Goal: Task Accomplishment & Management: Use online tool/utility

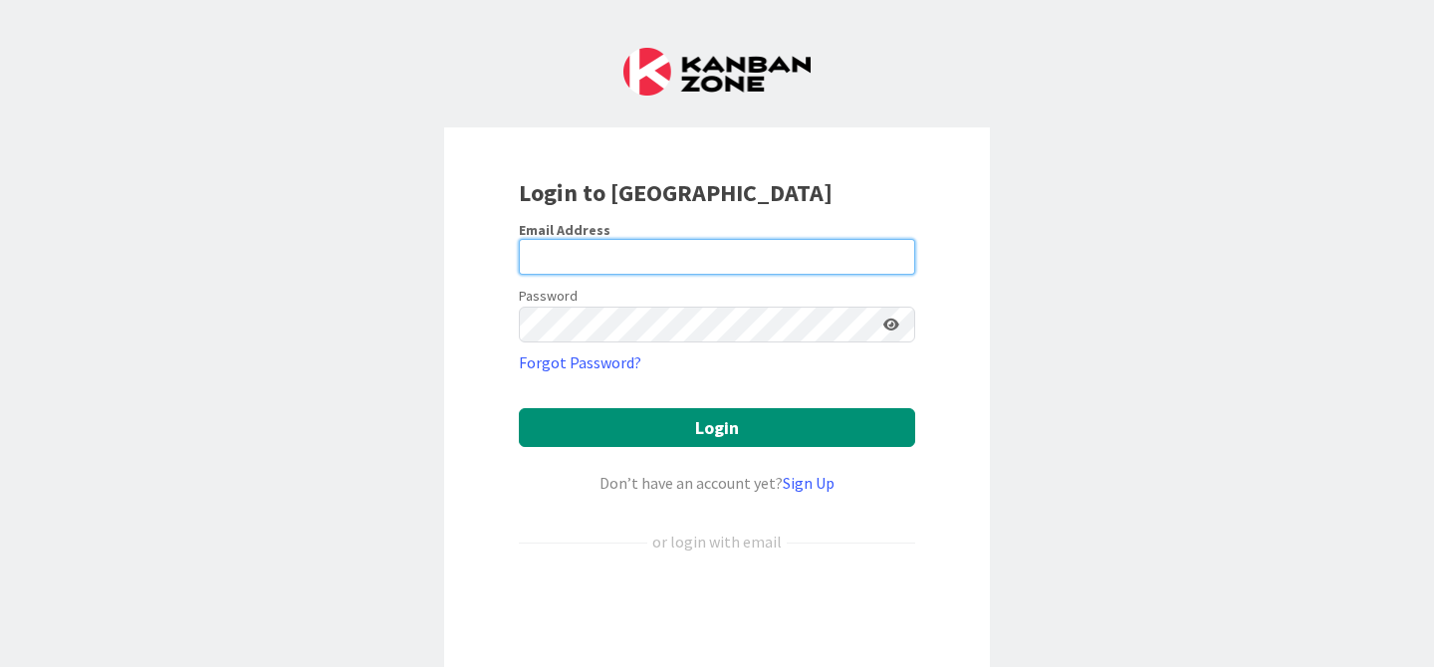
click at [659, 264] on input "email" at bounding box center [717, 257] width 396 height 36
type input "[PERSON_NAME][EMAIL_ADDRESS][DOMAIN_NAME]"
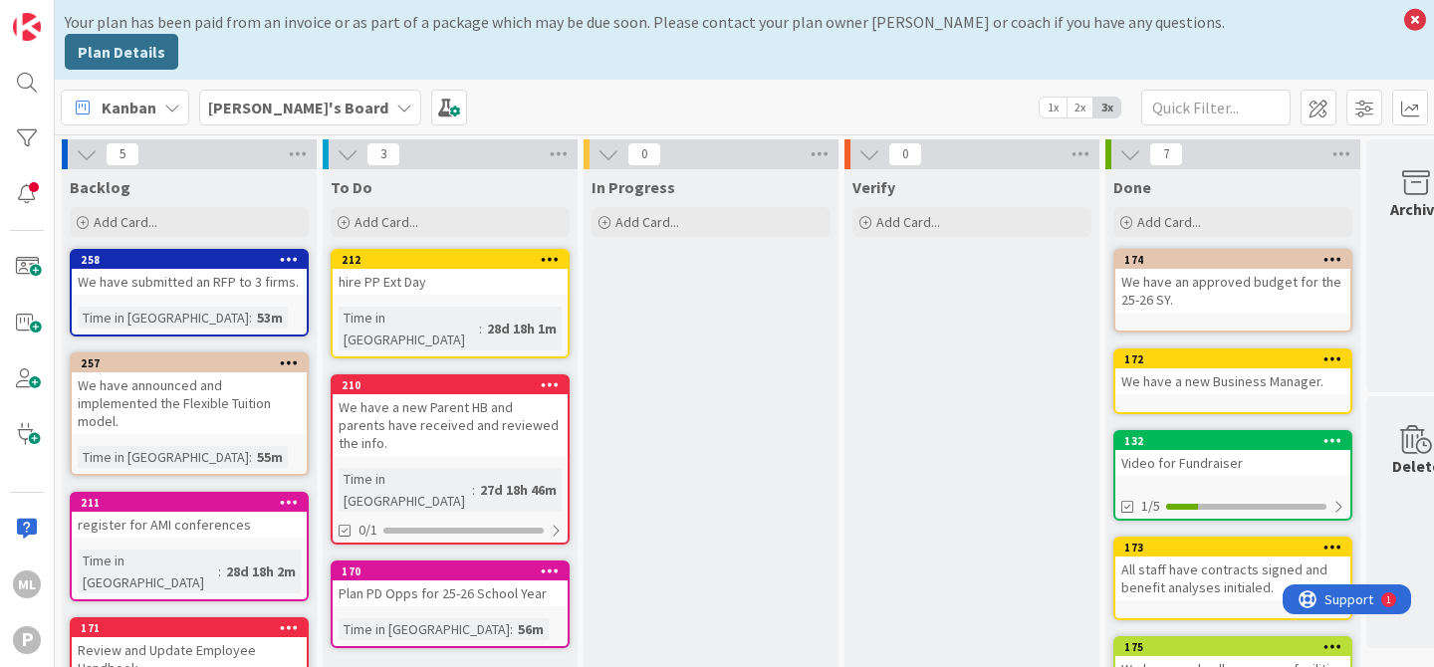
click at [287, 108] on b "[PERSON_NAME]'s Board" at bounding box center [298, 108] width 180 height 20
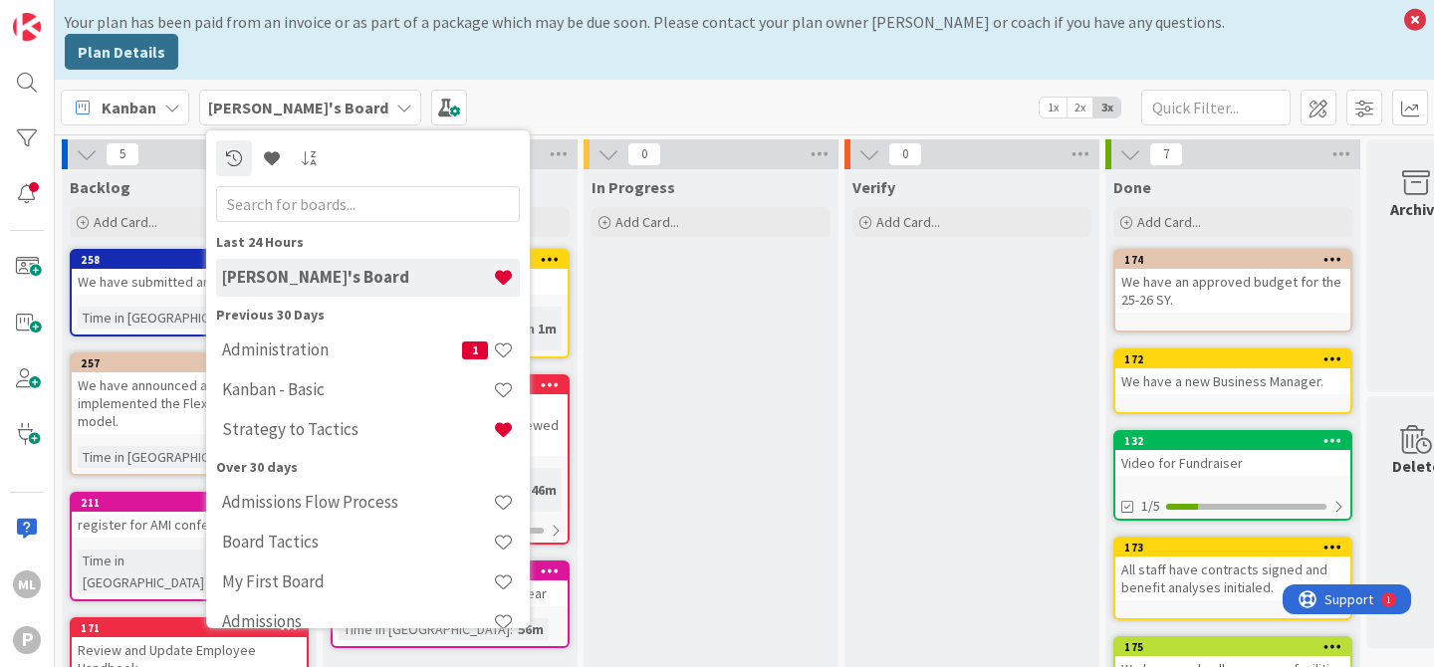
click at [300, 116] on b "[PERSON_NAME]'s Board" at bounding box center [298, 108] width 180 height 20
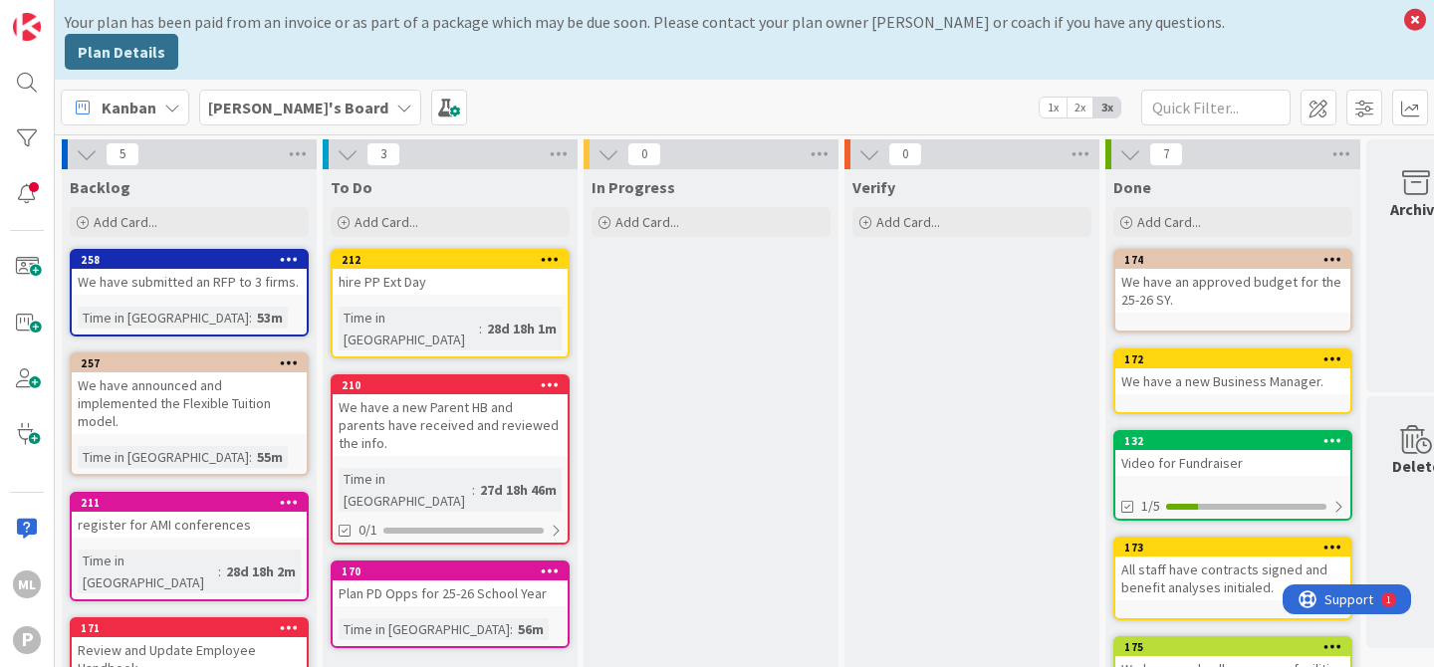
click at [249, 102] on b "[PERSON_NAME]'s Board" at bounding box center [298, 108] width 180 height 20
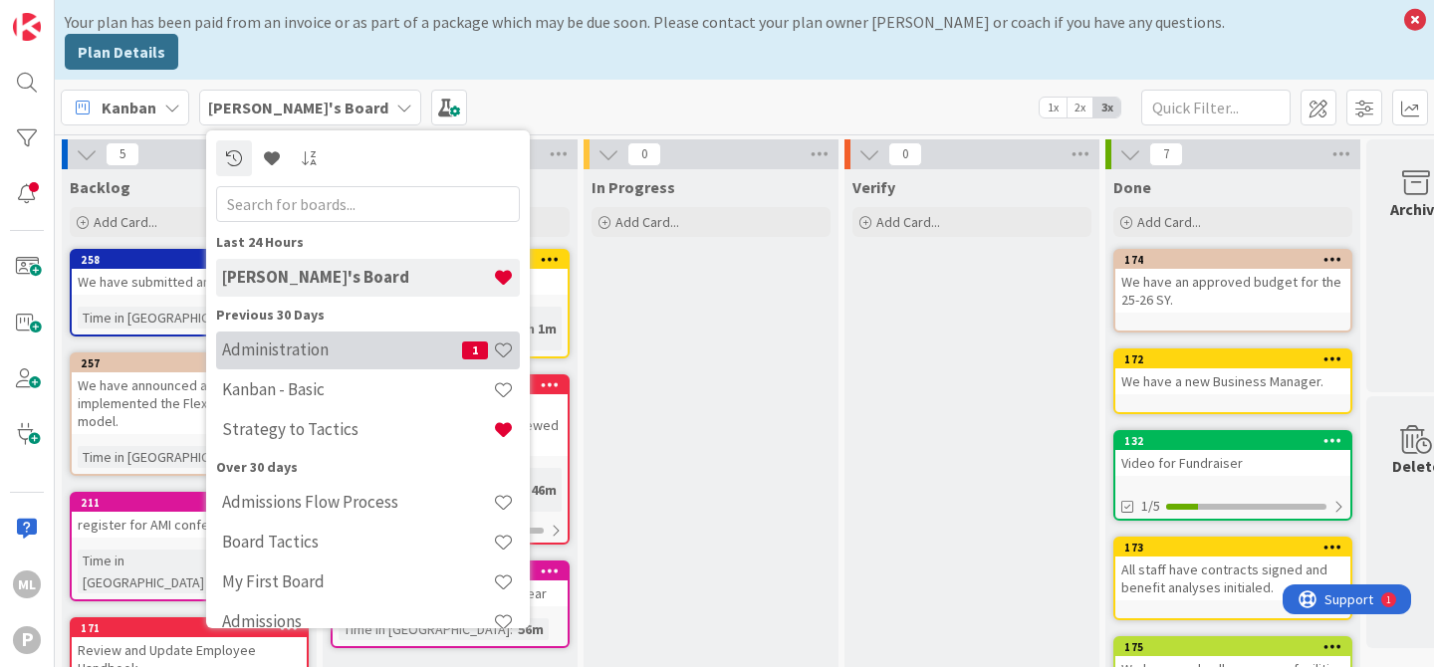
click at [280, 352] on h4 "Administration" at bounding box center [342, 350] width 240 height 20
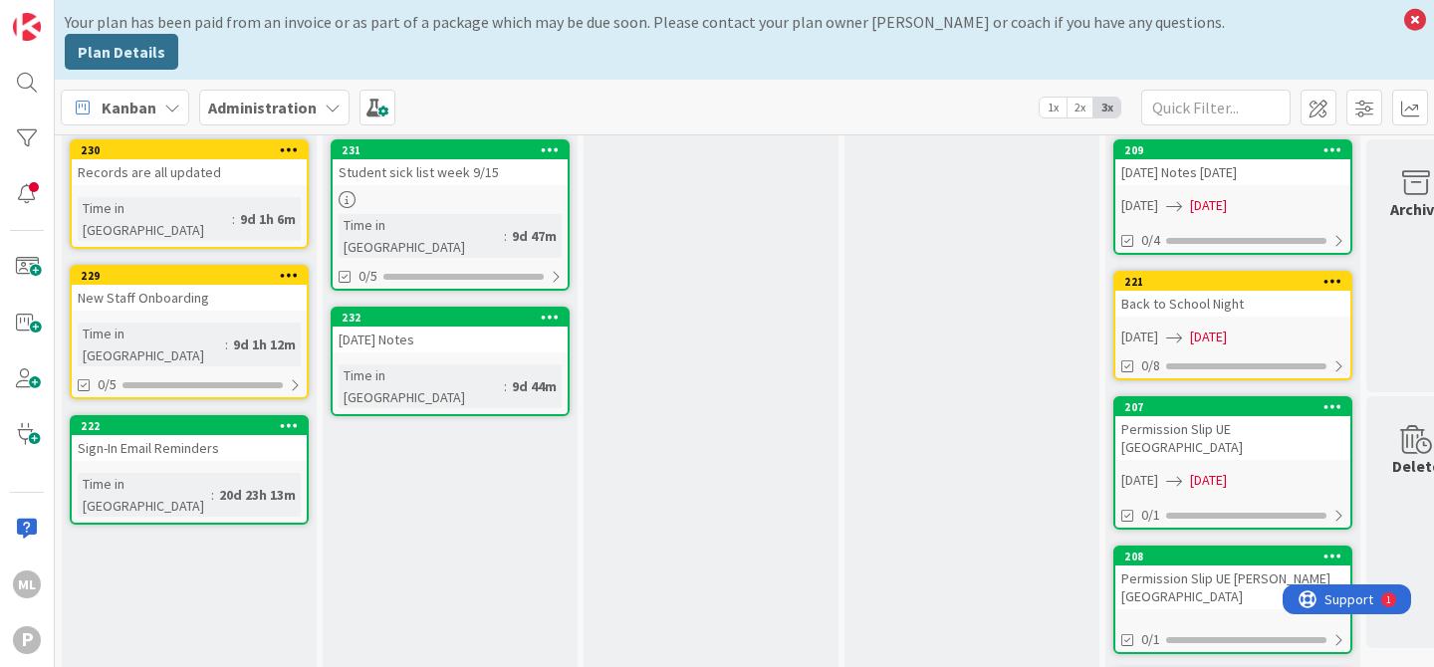
scroll to position [113, 0]
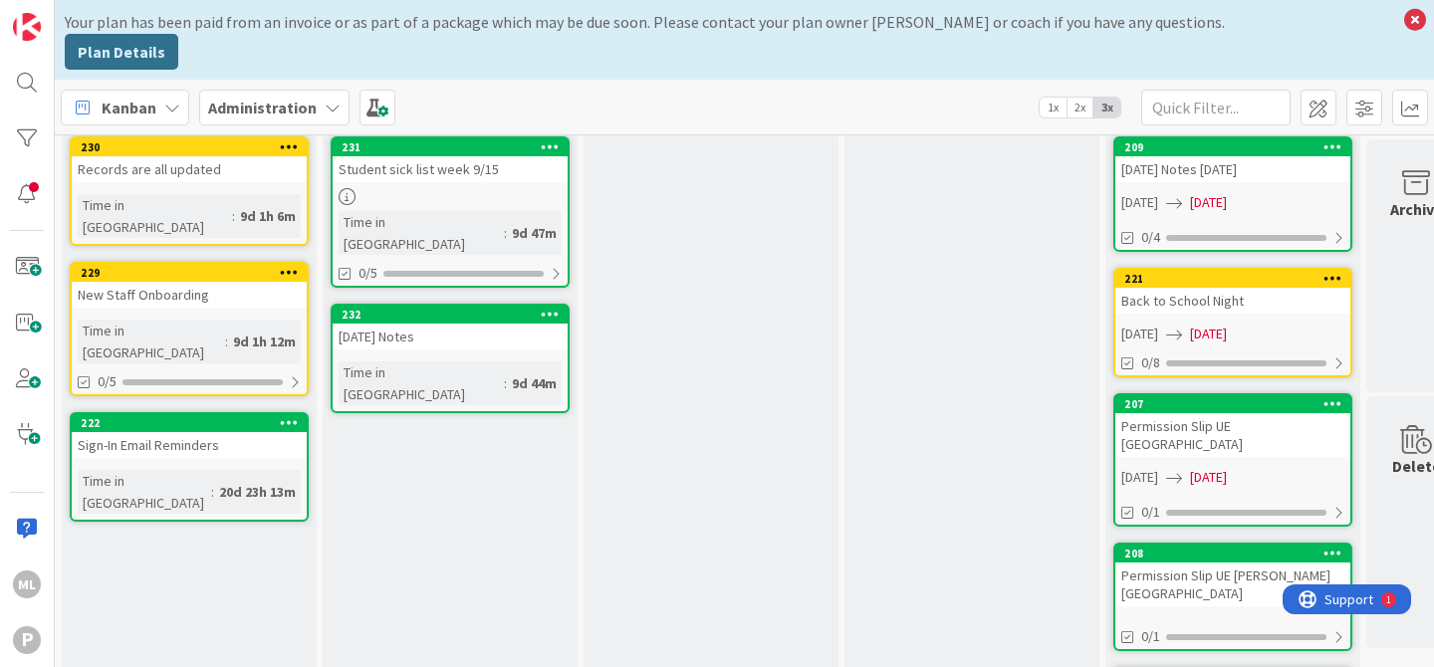
drag, startPoint x: 367, startPoint y: 510, endPoint x: 222, endPoint y: 4, distance: 526.4
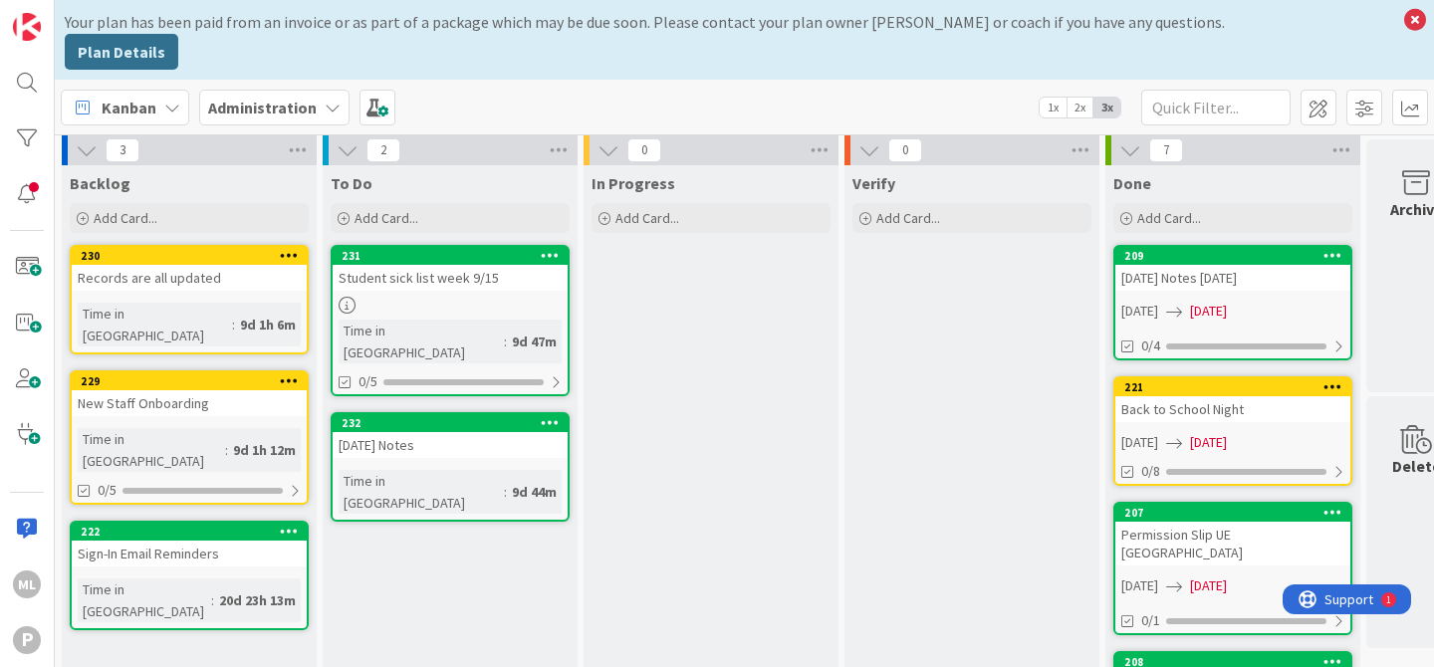
scroll to position [0, 0]
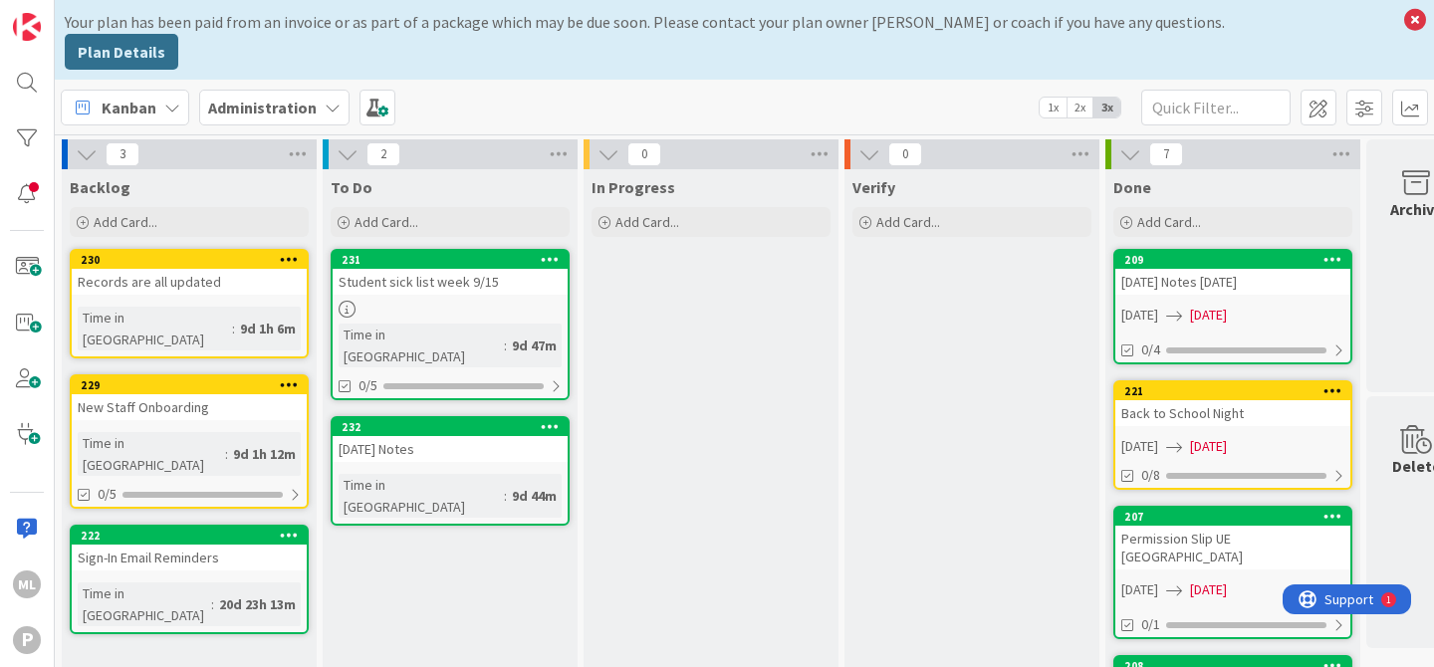
click at [285, 111] on b "Administration" at bounding box center [262, 108] width 109 height 20
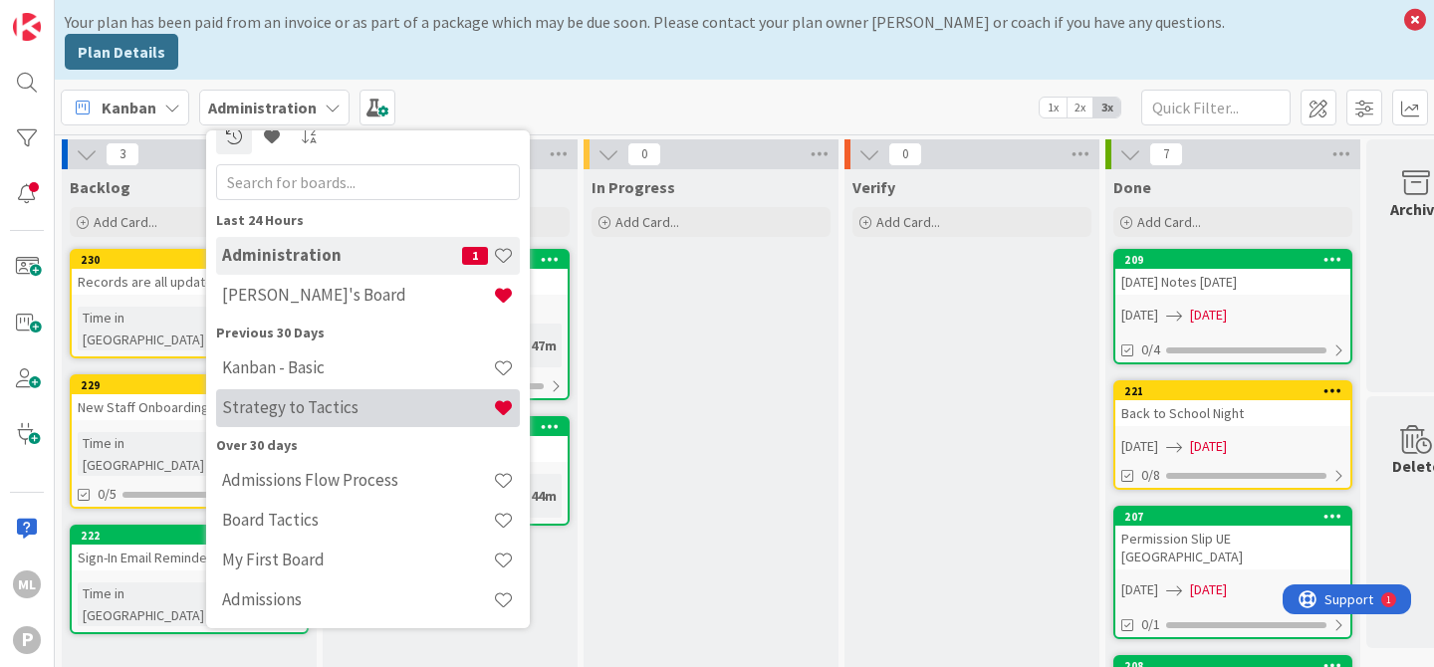
scroll to position [25, 0]
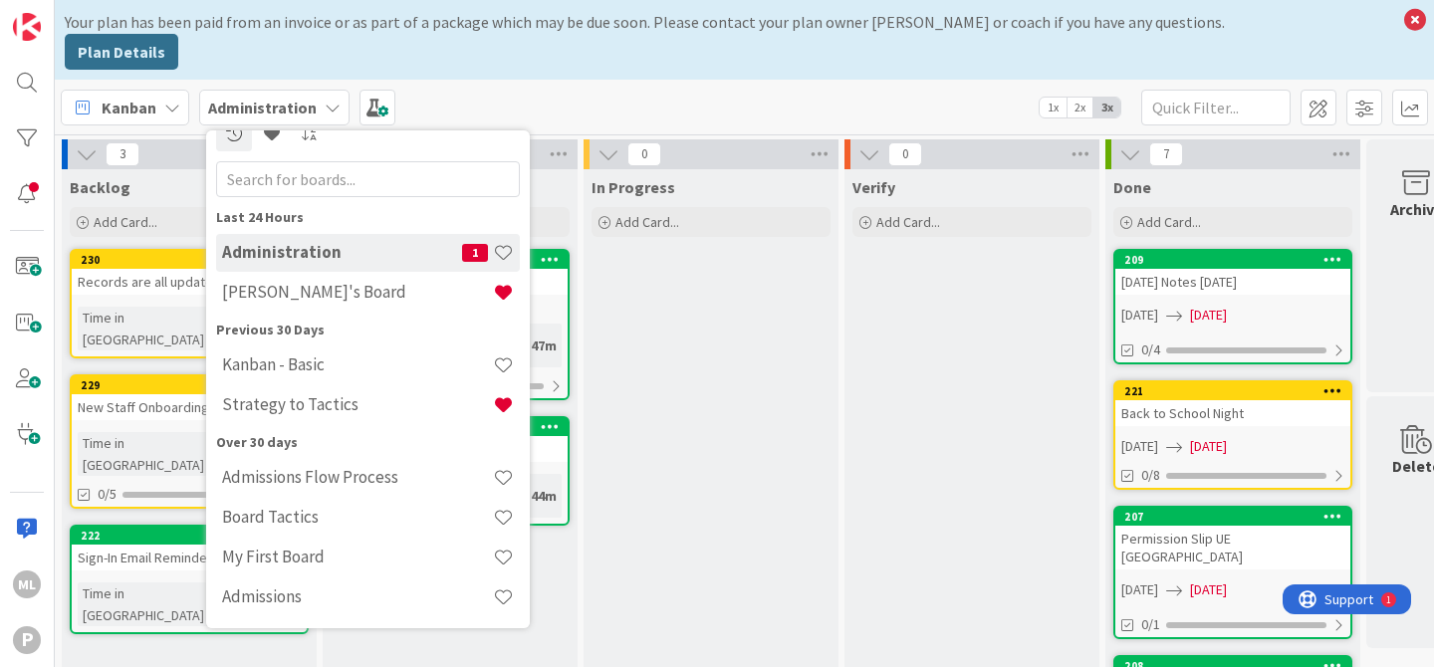
click at [679, 330] on div "In Progress Add Card..." at bounding box center [711, 631] width 255 height 924
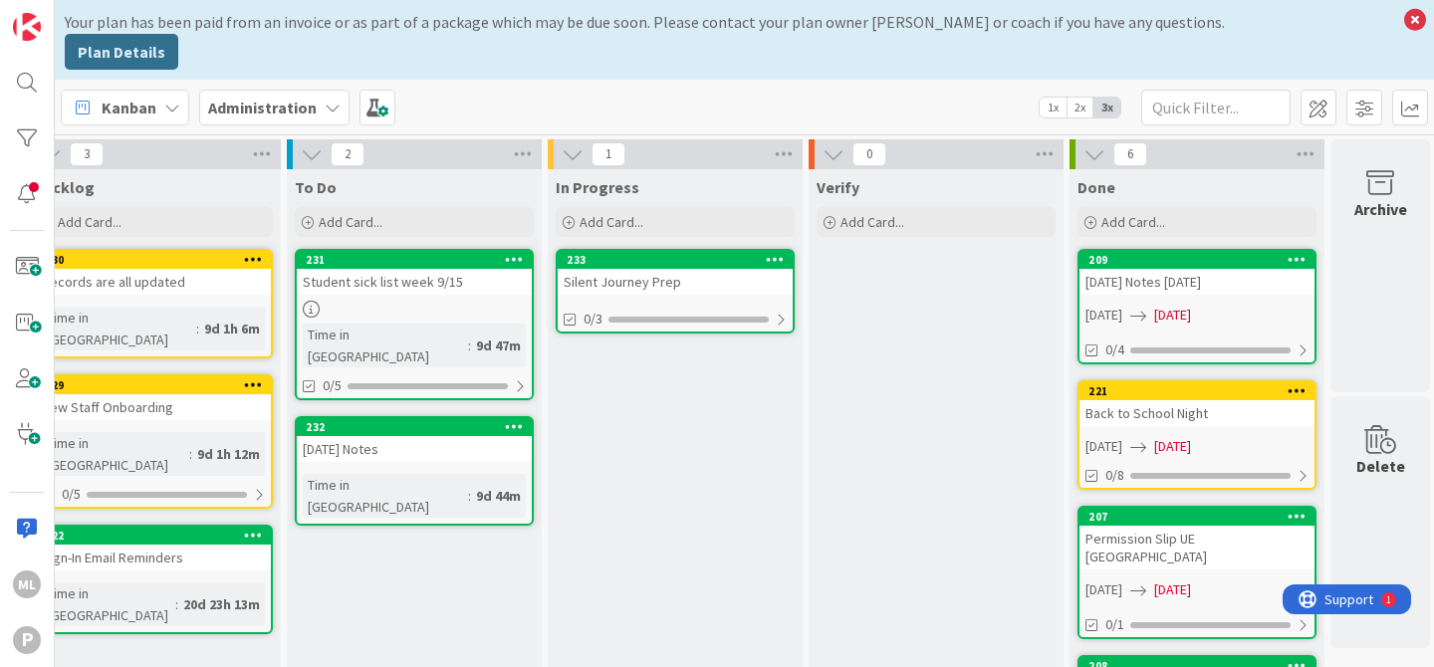
scroll to position [0, 0]
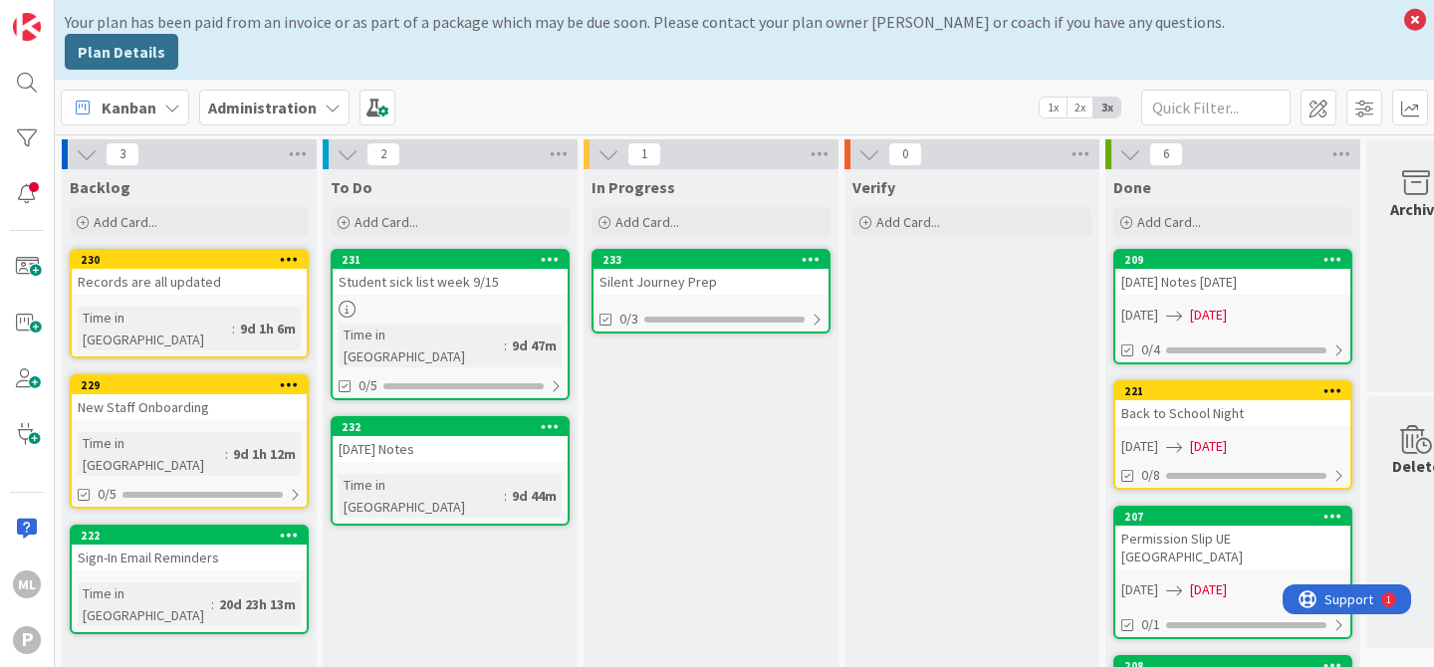
click at [263, 111] on b "Administration" at bounding box center [262, 108] width 109 height 20
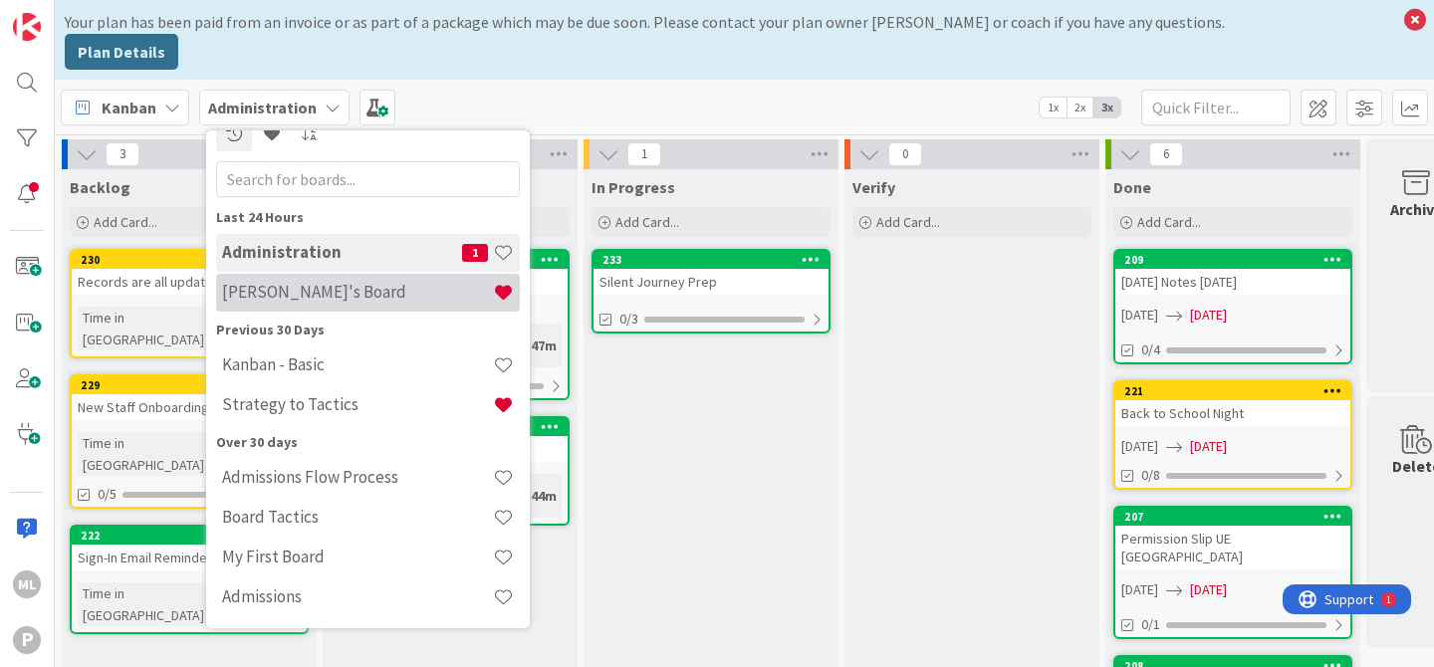
click at [261, 297] on h4 "[PERSON_NAME]'s Board" at bounding box center [357, 292] width 271 height 20
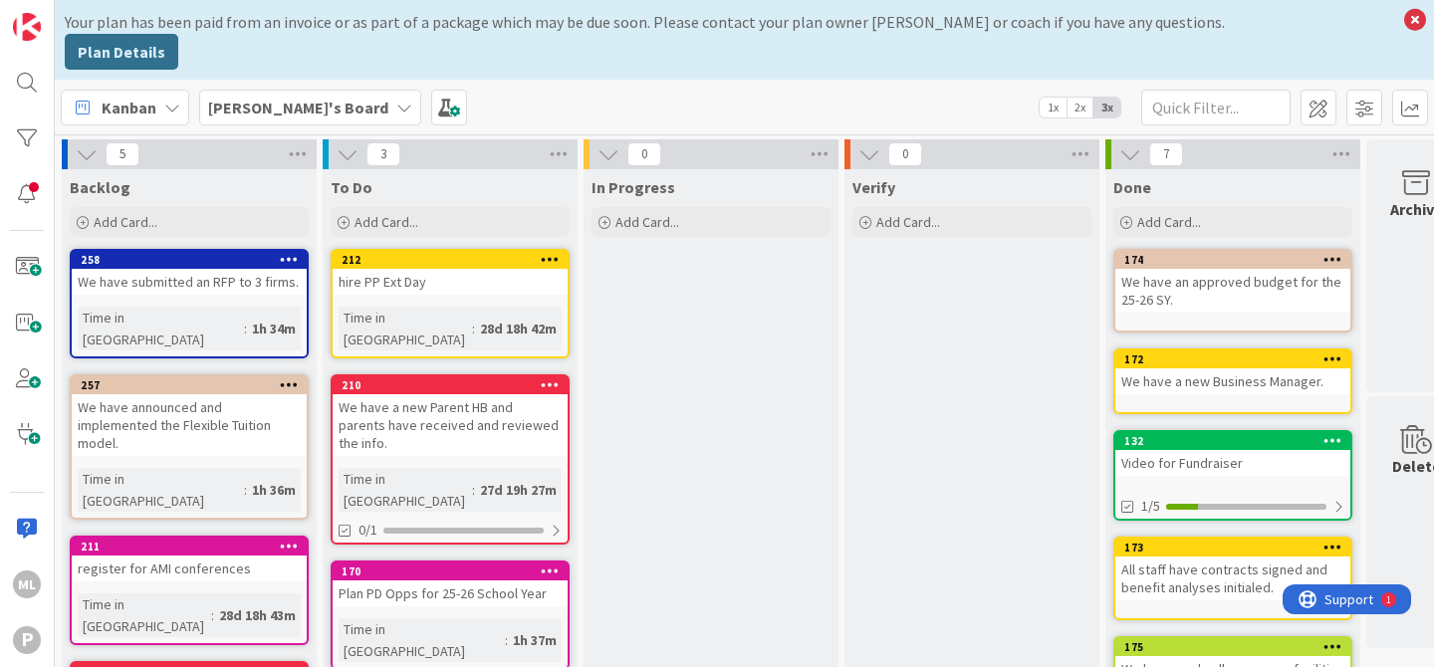
click at [238, 113] on b "[PERSON_NAME]'s Board" at bounding box center [298, 108] width 180 height 20
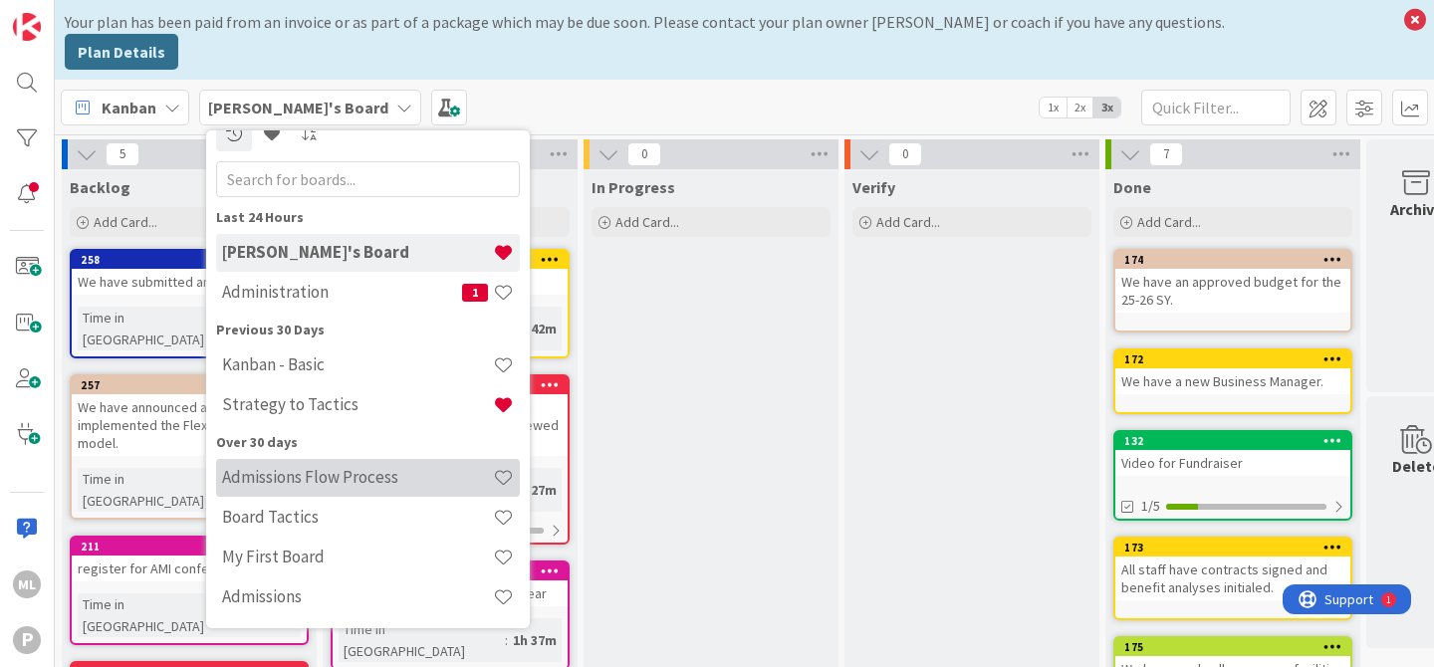
click at [289, 488] on div "Admissions Flow Process" at bounding box center [368, 478] width 304 height 38
